Goal: Transaction & Acquisition: Purchase product/service

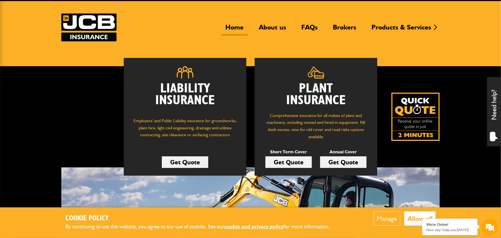
scroll to position [25, 0]
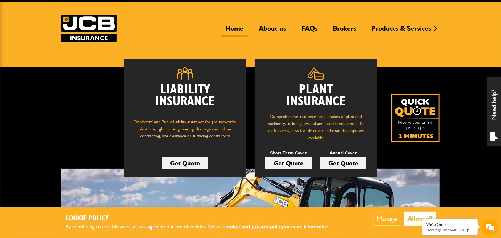
click at [287, 163] on link "Get Quote" at bounding box center [288, 164] width 46 height 12
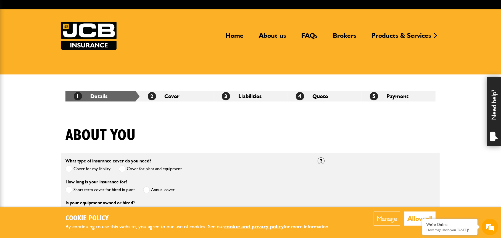
scroll to position [55, 0]
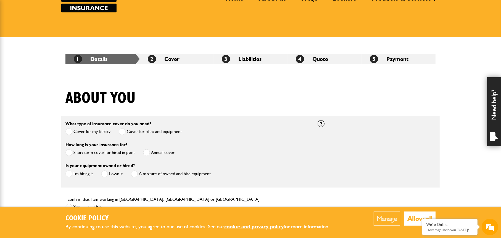
click at [77, 153] on label "Short term cover for hired in plant" at bounding box center [99, 152] width 69 height 7
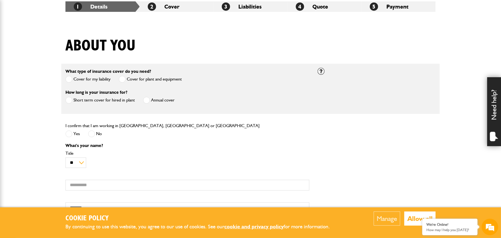
scroll to position [110, 0]
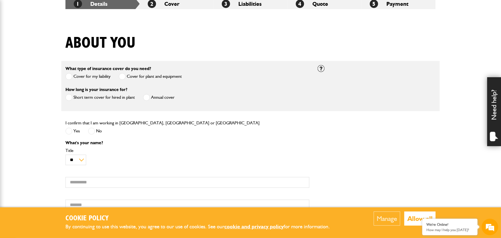
click at [68, 131] on span at bounding box center [68, 131] width 7 height 7
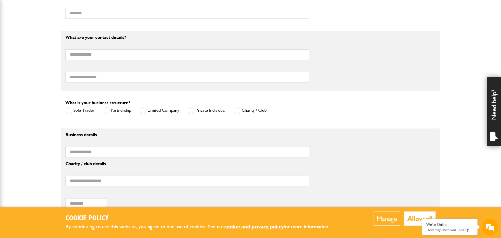
scroll to position [304, 0]
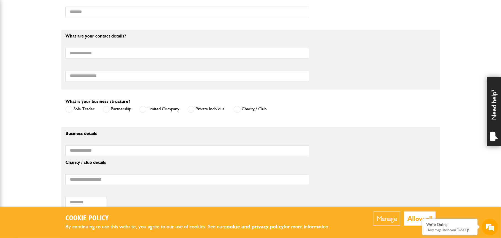
click at [191, 109] on span at bounding box center [190, 109] width 7 height 7
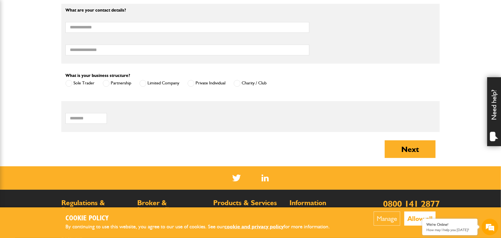
scroll to position [248, 0]
